Goal: Navigation & Orientation: Find specific page/section

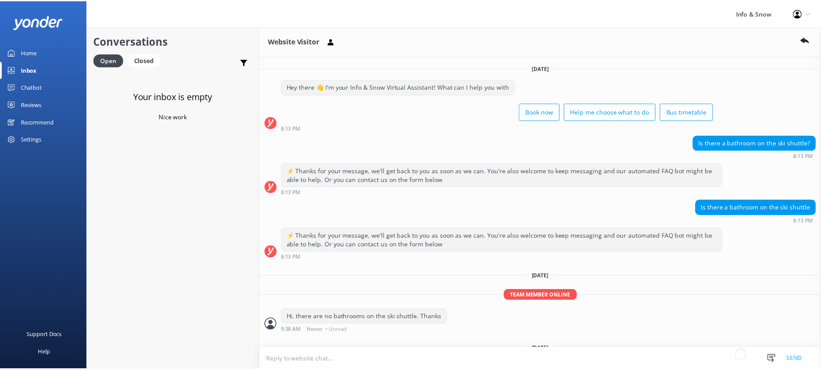
scroll to position [73, 0]
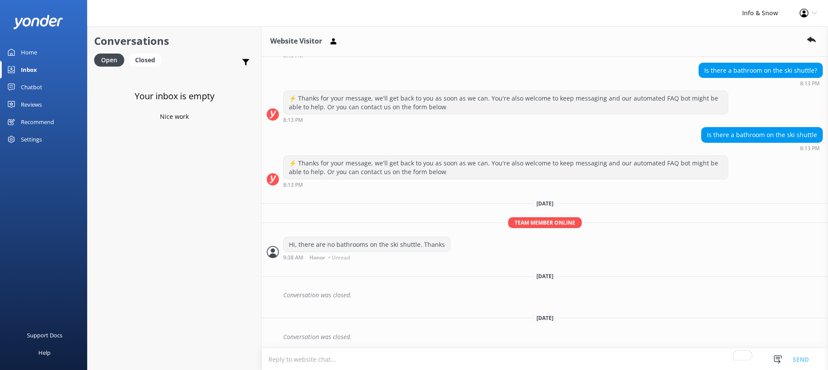
click at [26, 56] on div "Home" at bounding box center [29, 52] width 16 height 17
